Goal: Task Accomplishment & Management: Manage account settings

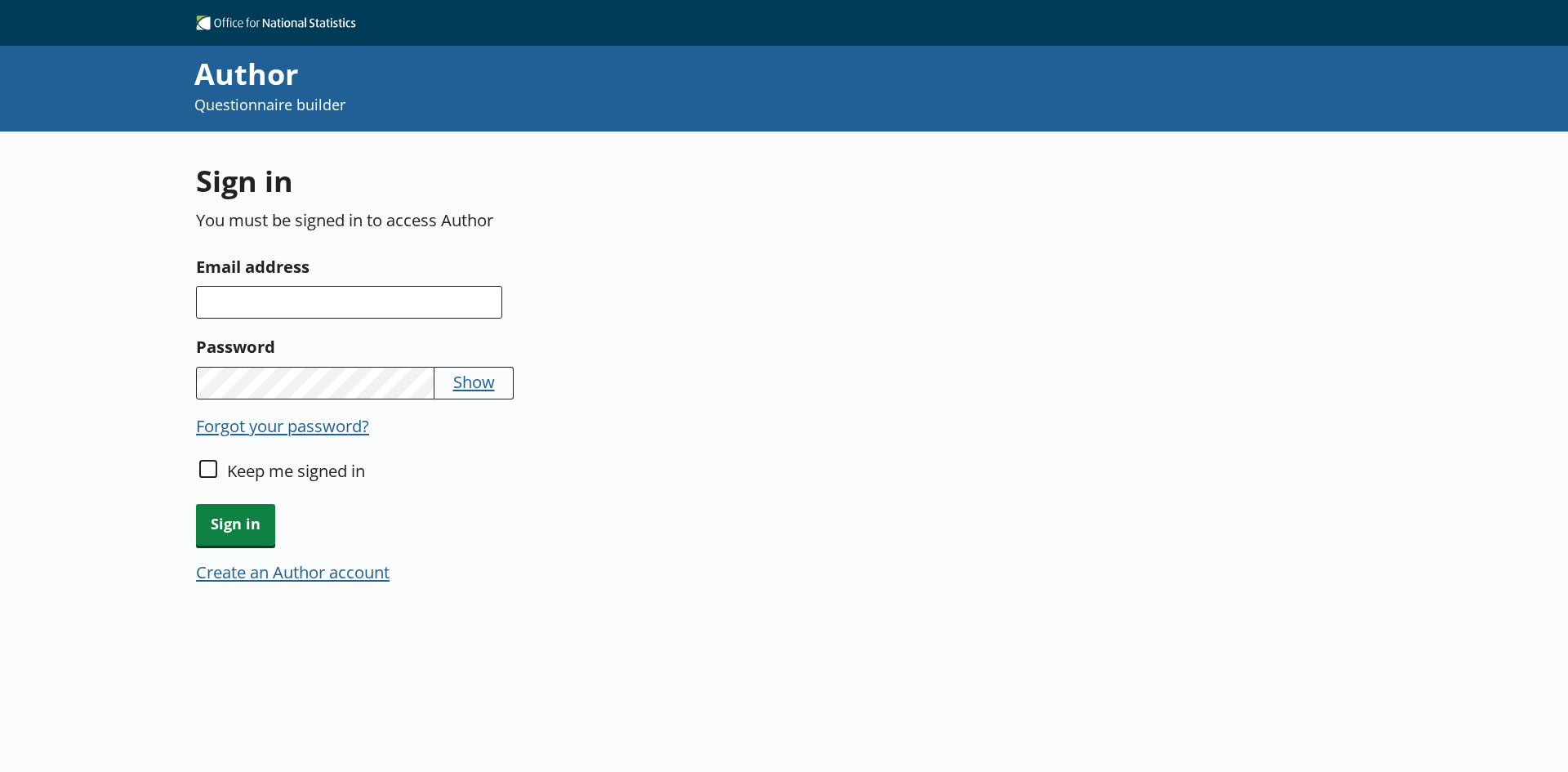
click at [302, 272] on label "Email address" at bounding box center [581, 266] width 772 height 26
click at [302, 286] on input "Email address" at bounding box center [348, 303] width 307 height 33
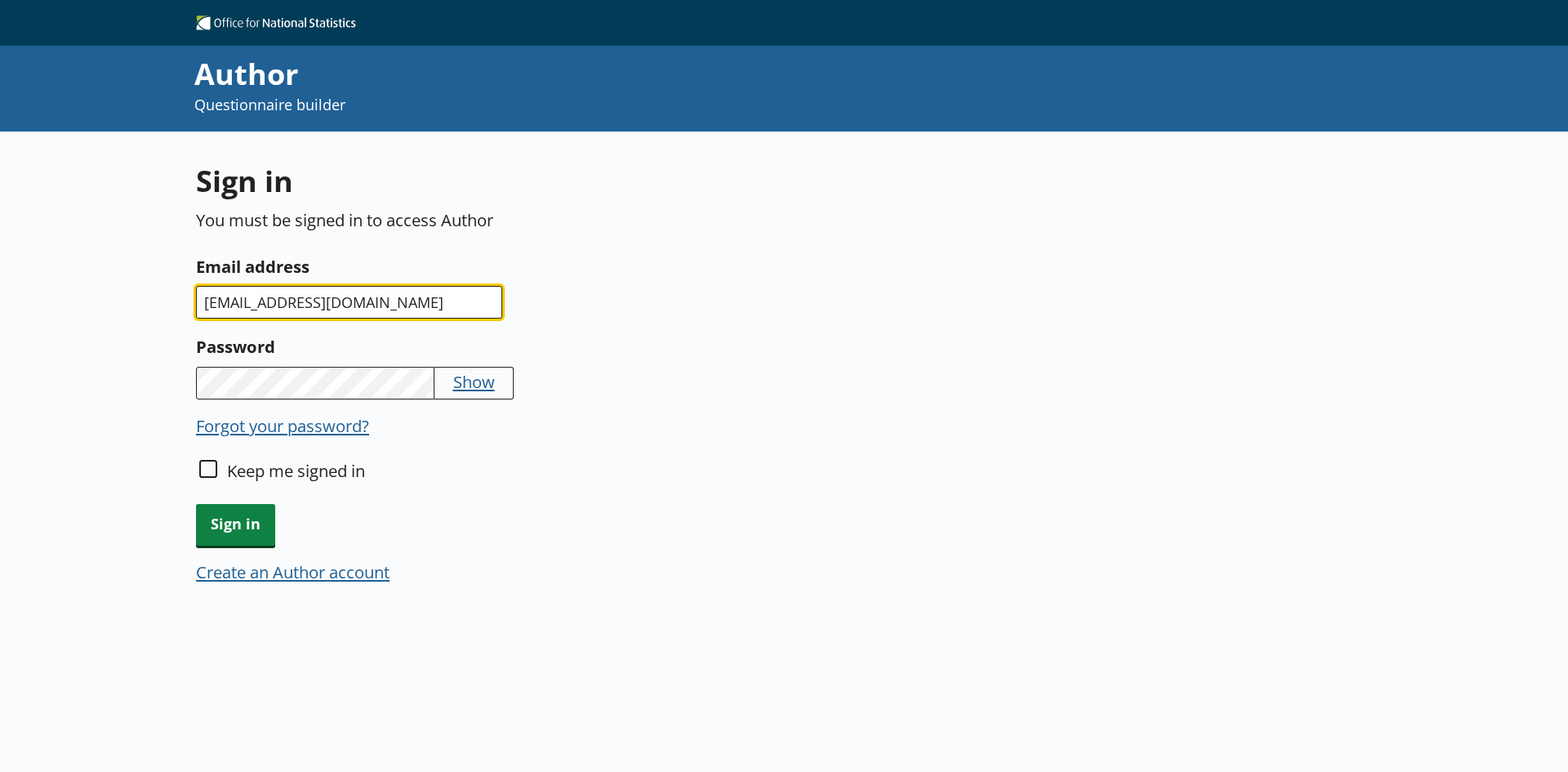
type input "[EMAIL_ADDRESS][DOMAIN_NAME]"
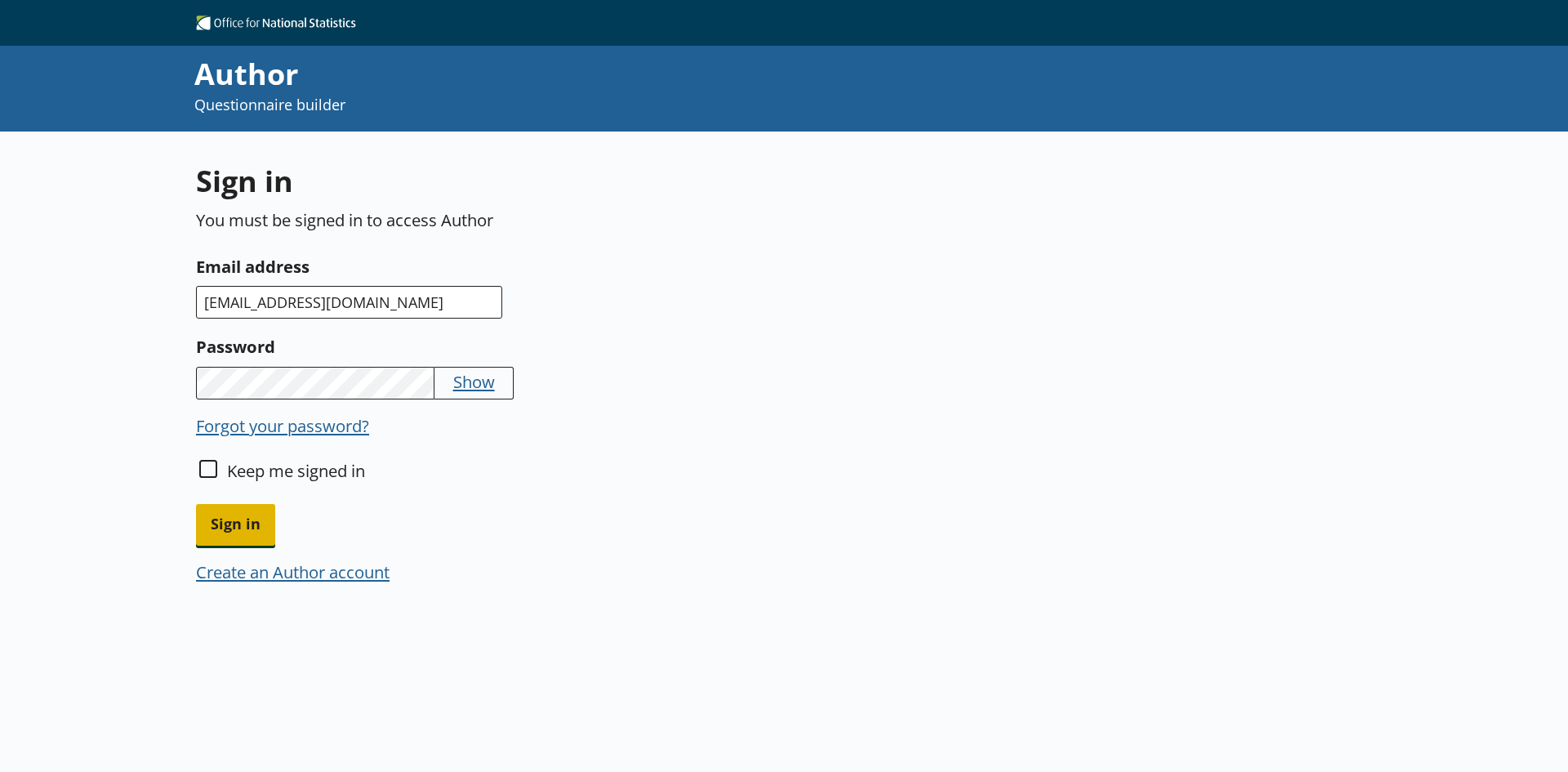
click at [247, 523] on span "Sign in" at bounding box center [235, 525] width 79 height 42
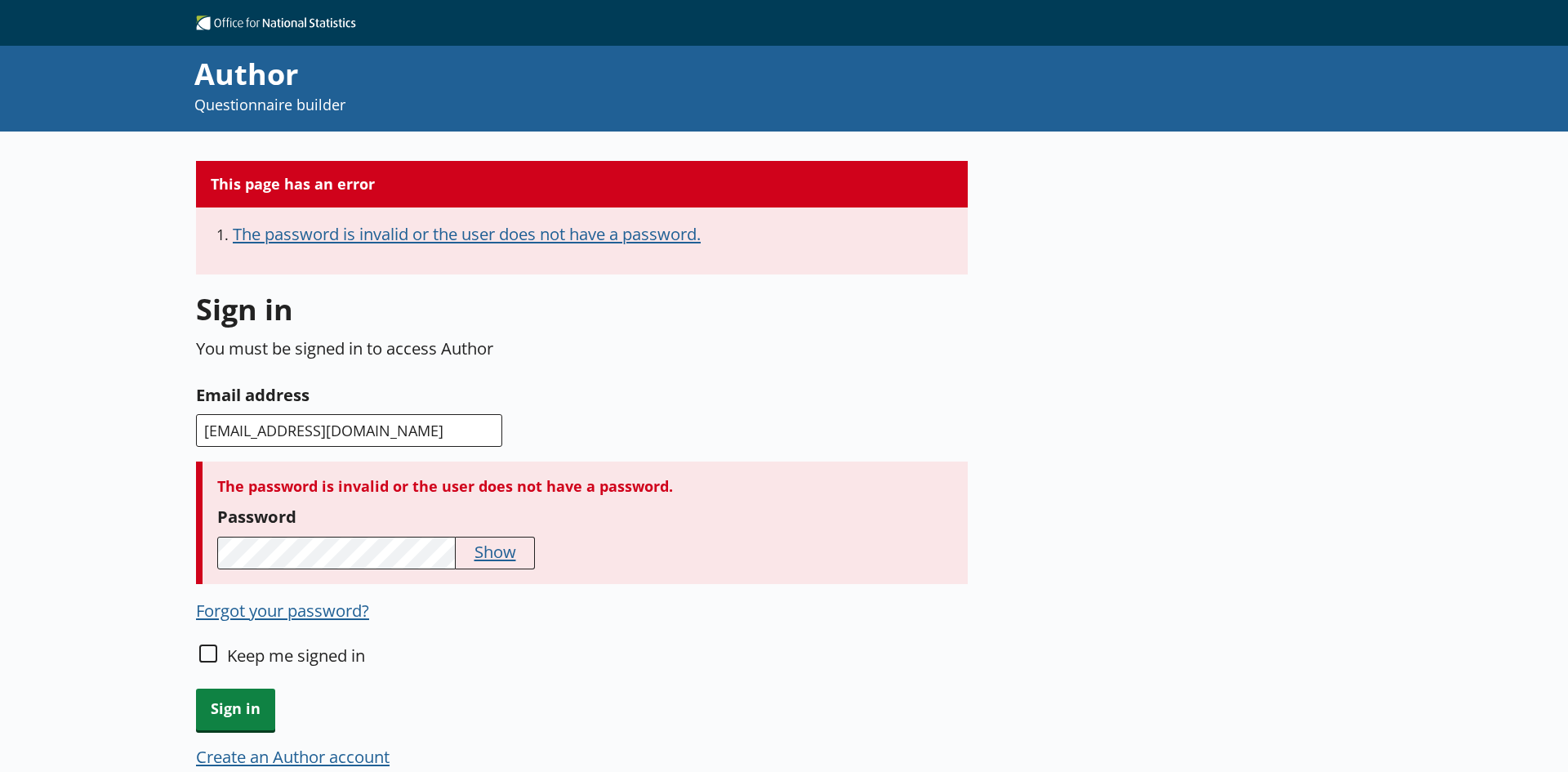
click at [499, 572] on div "The password is invalid or the user does not have a password. Password Show" at bounding box center [581, 522] width 772 height 122
click at [480, 554] on button "Show" at bounding box center [495, 552] width 42 height 23
click at [250, 703] on span "Sign in" at bounding box center [235, 710] width 79 height 42
click at [251, 700] on span "Sign in" at bounding box center [235, 710] width 79 height 42
click at [227, 714] on span "Sign in" at bounding box center [235, 710] width 79 height 42
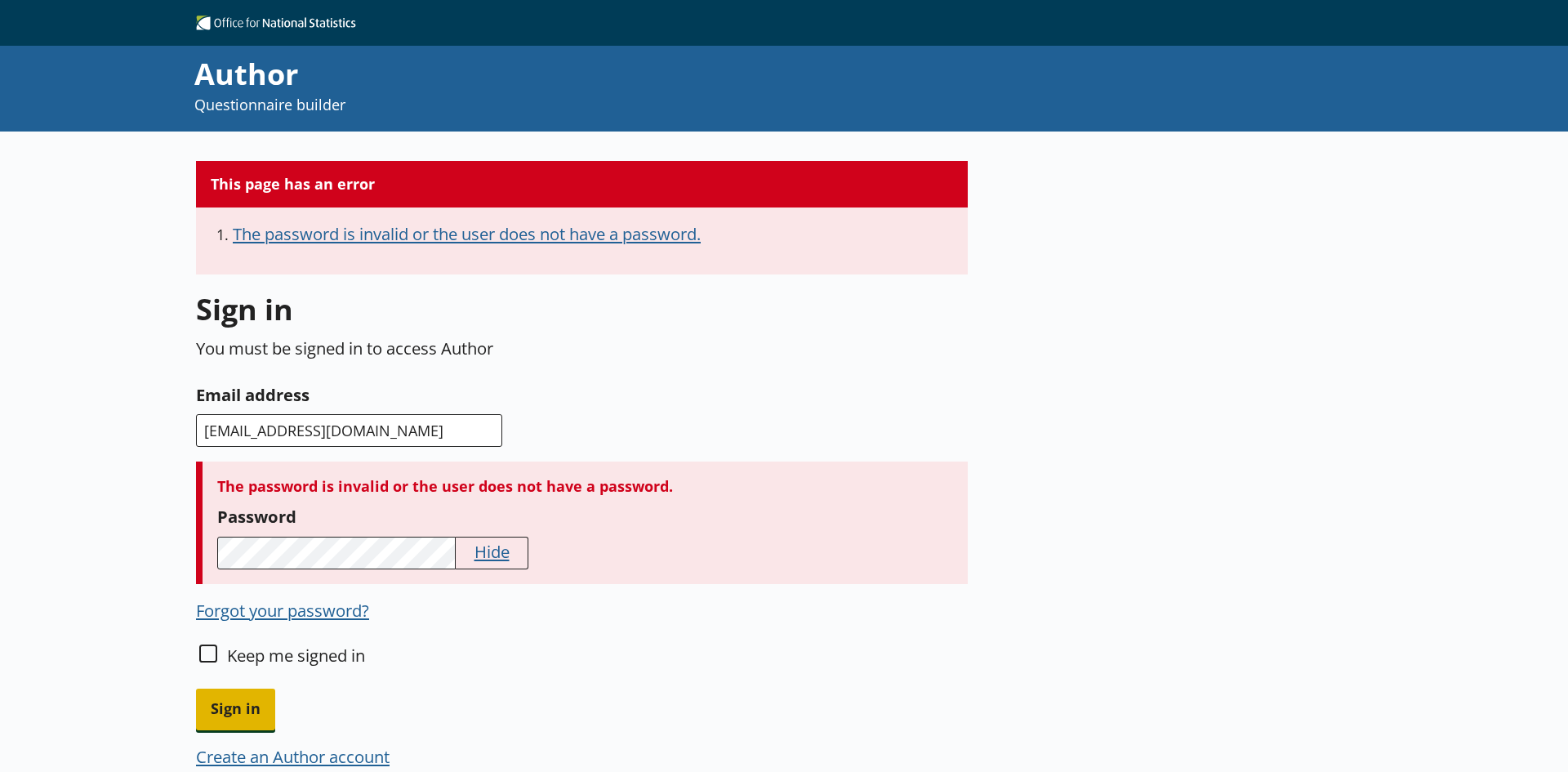
click at [229, 714] on span "Sign in" at bounding box center [235, 710] width 79 height 42
